Goal: Transaction & Acquisition: Purchase product/service

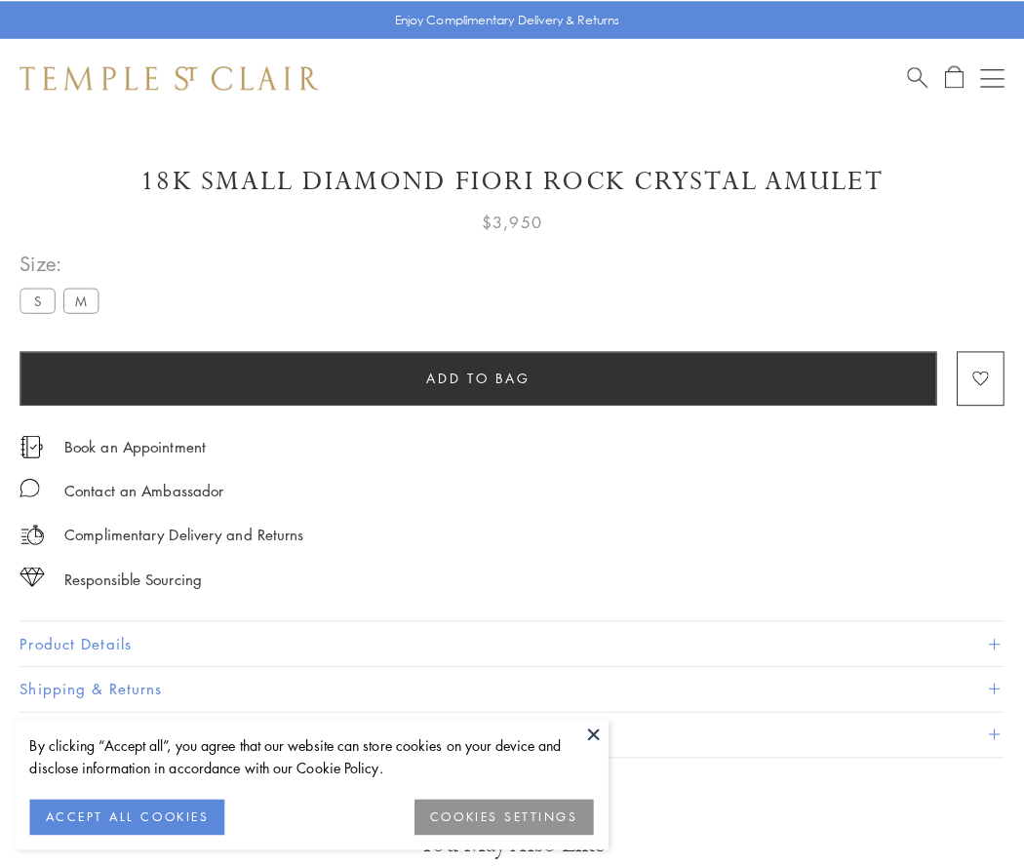
scroll to position [35, 0]
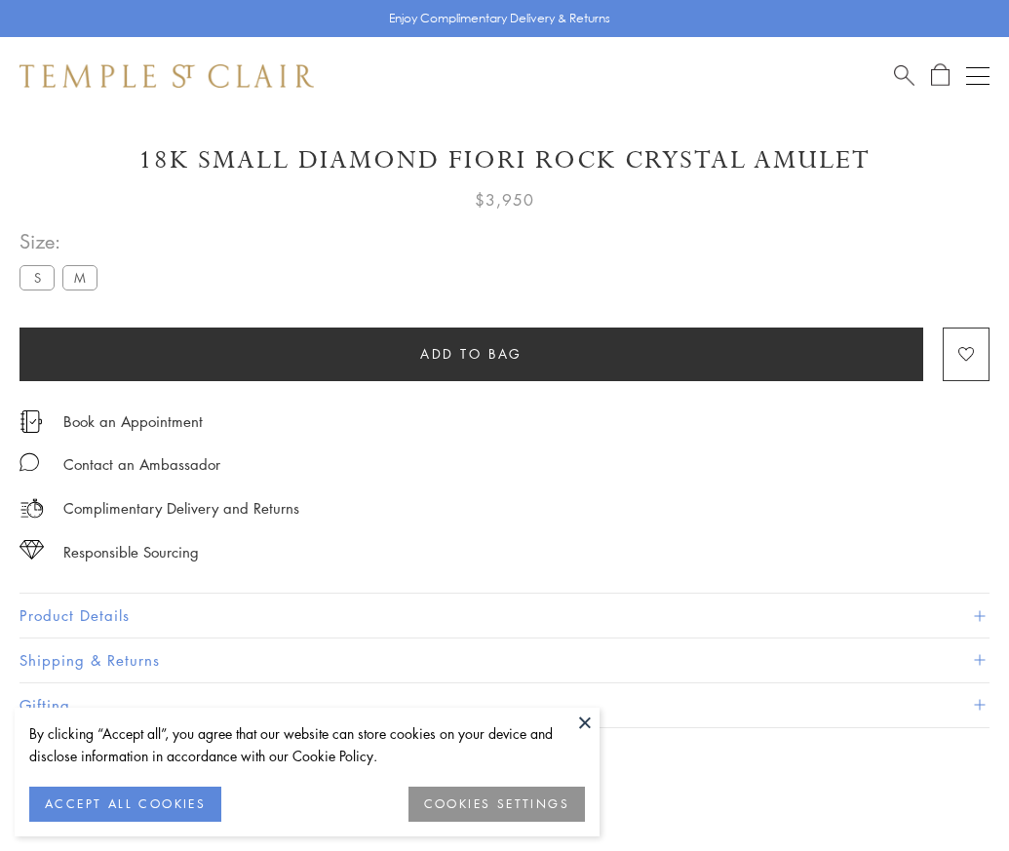
click at [471, 353] on span "Add to bag" at bounding box center [471, 353] width 102 height 21
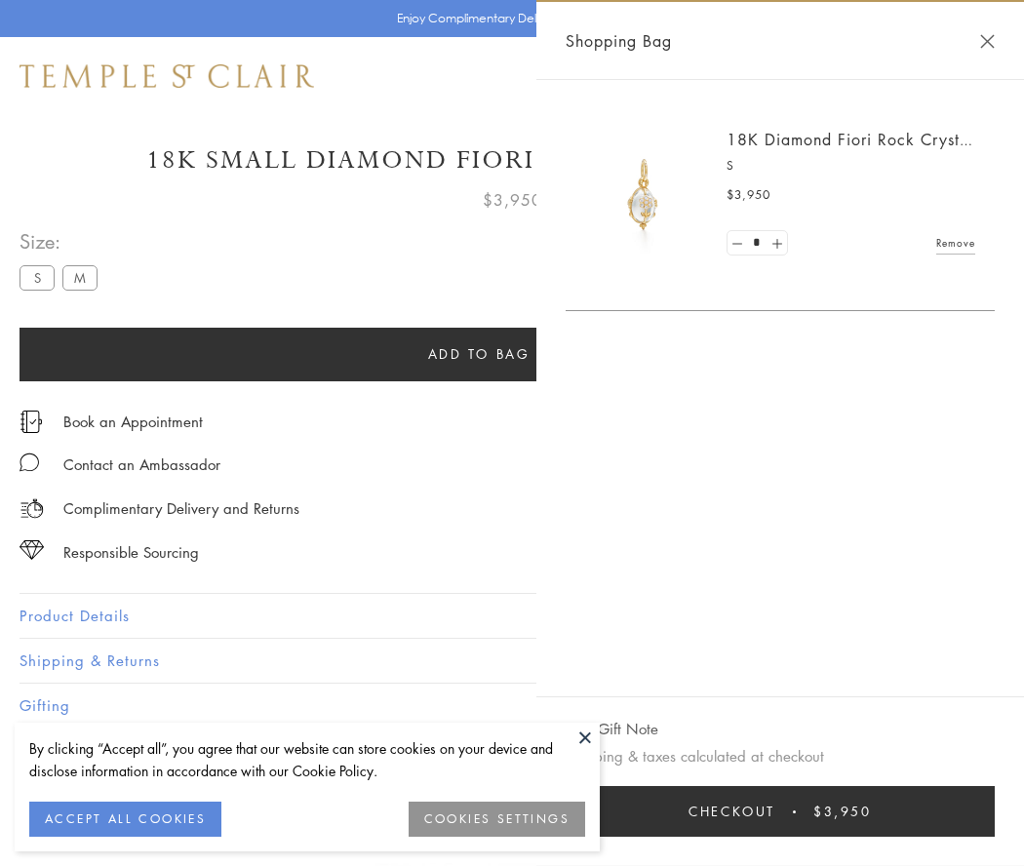
click at [781, 811] on button "Checkout $3,950" at bounding box center [780, 811] width 429 height 51
